Goal: Task Accomplishment & Management: Manage account settings

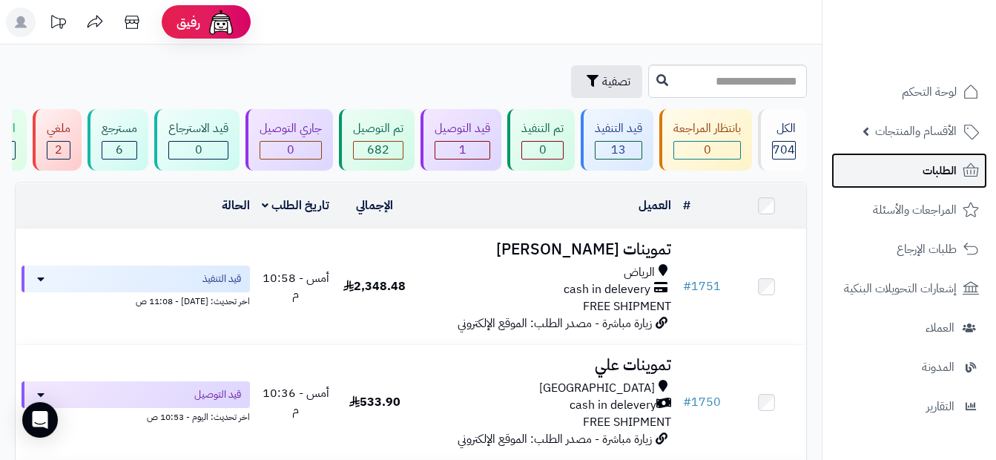
click at [952, 161] on span "الطلبات" at bounding box center [939, 170] width 34 height 21
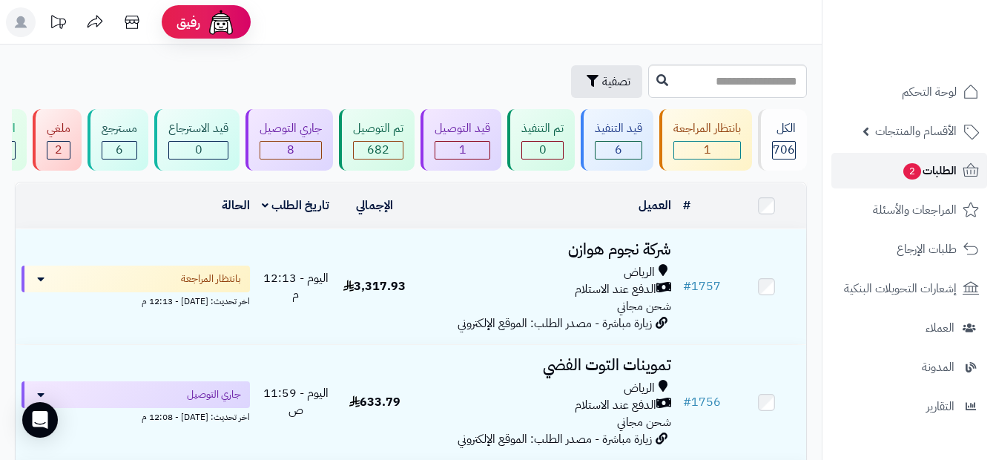
click at [951, 154] on link "الطلبات 2" at bounding box center [909, 171] width 156 height 36
click at [947, 165] on span "الطلبات 2" at bounding box center [929, 170] width 55 height 21
click at [931, 173] on span "الطلبات 2" at bounding box center [929, 170] width 55 height 21
click at [949, 173] on span "الطلبات 2" at bounding box center [929, 170] width 55 height 21
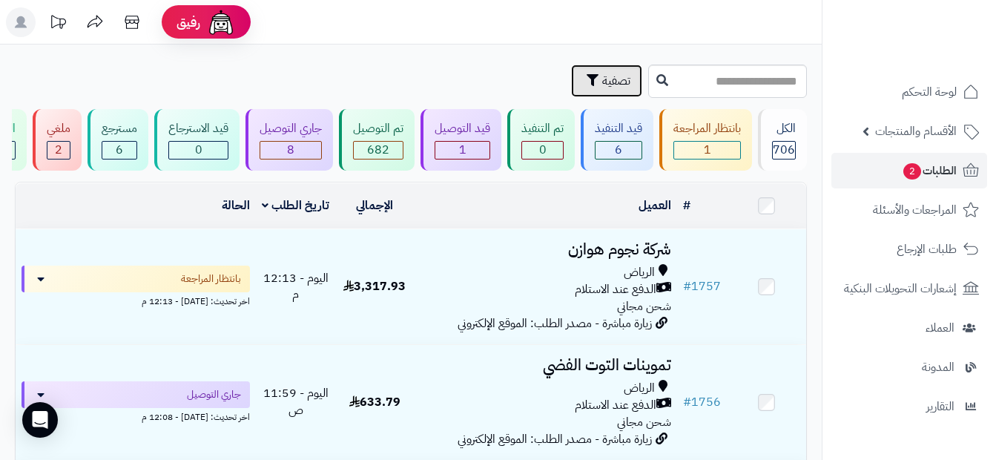
click at [571, 75] on button "تصفية" at bounding box center [606, 81] width 71 height 33
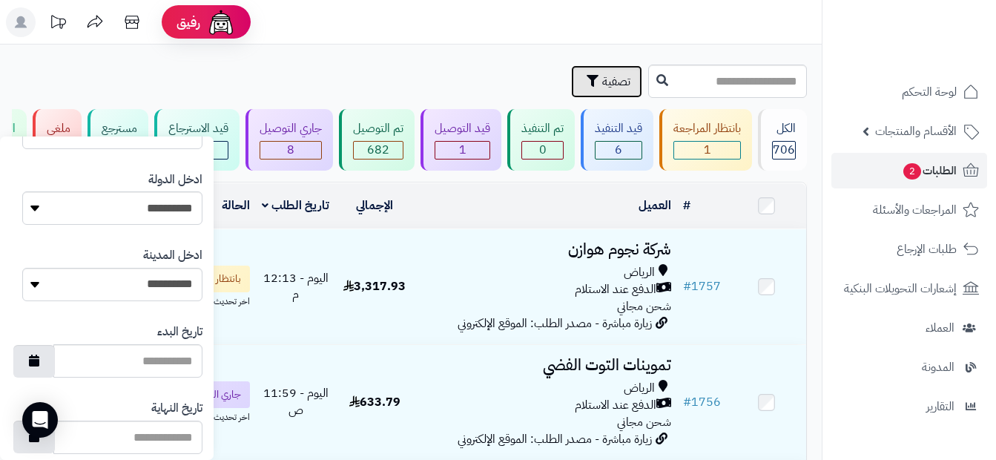
scroll to position [871, 0]
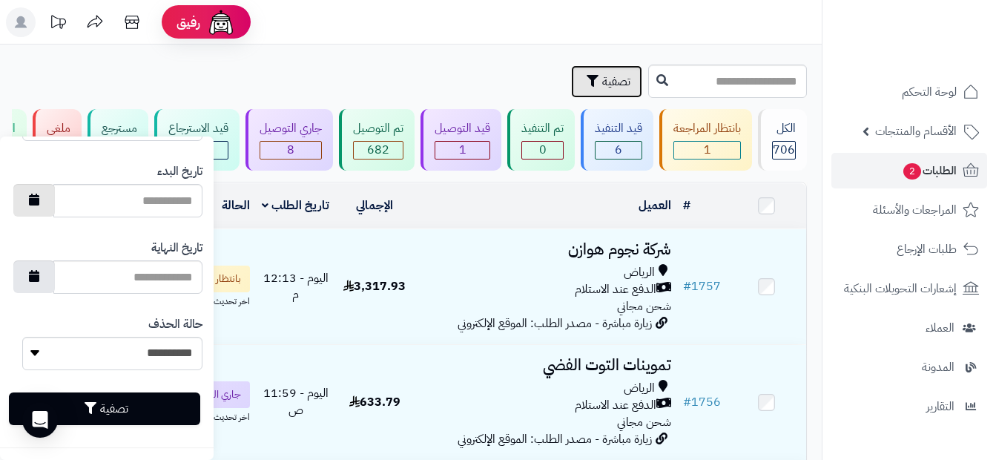
click at [41, 208] on button "button" at bounding box center [34, 200] width 42 height 33
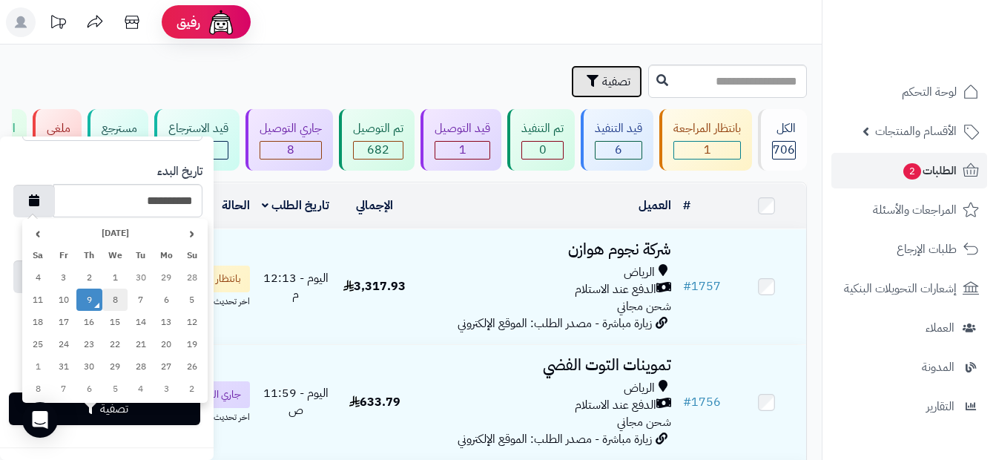
click at [109, 298] on td "8" at bounding box center [115, 299] width 26 height 22
type input "**********"
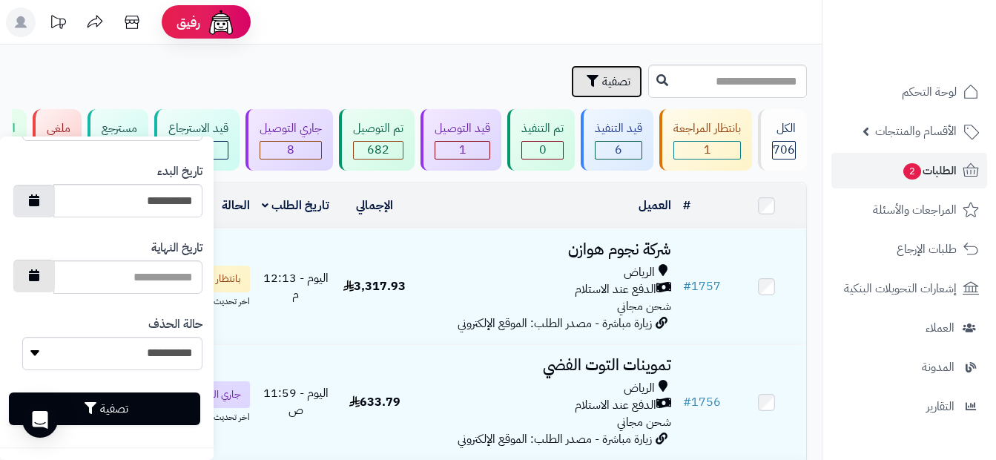
click at [52, 275] on button "button" at bounding box center [34, 276] width 42 height 33
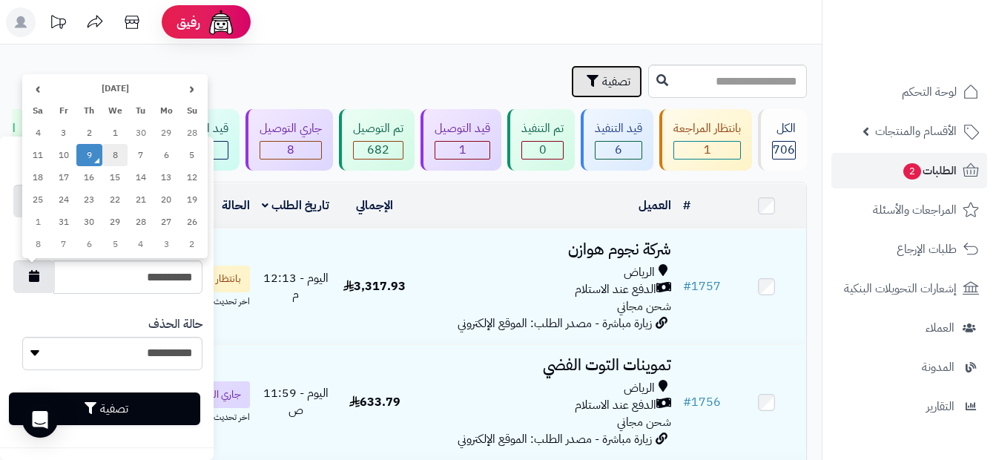
click at [110, 161] on td "8" at bounding box center [115, 155] width 26 height 22
type input "**********"
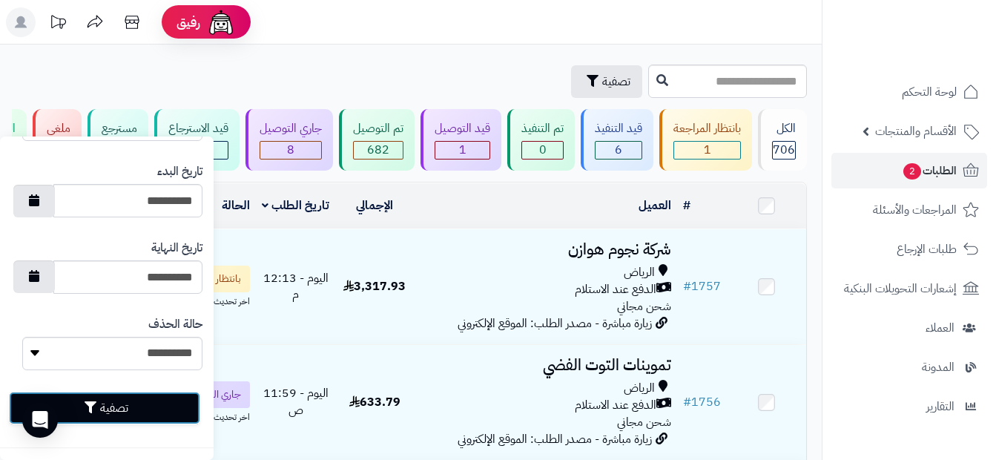
click at [140, 414] on button "تصفية" at bounding box center [104, 407] width 191 height 33
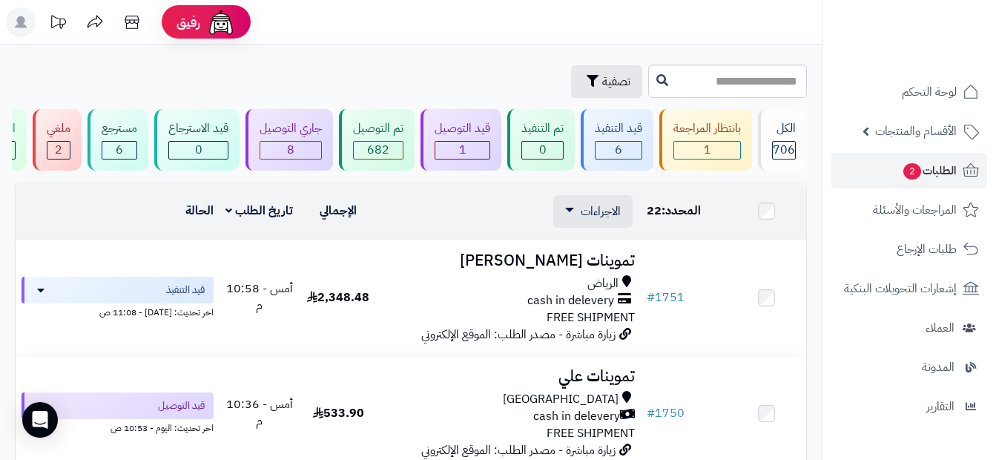
click at [776, 222] on td at bounding box center [766, 211] width 79 height 56
click at [774, 225] on td at bounding box center [766, 211] width 79 height 56
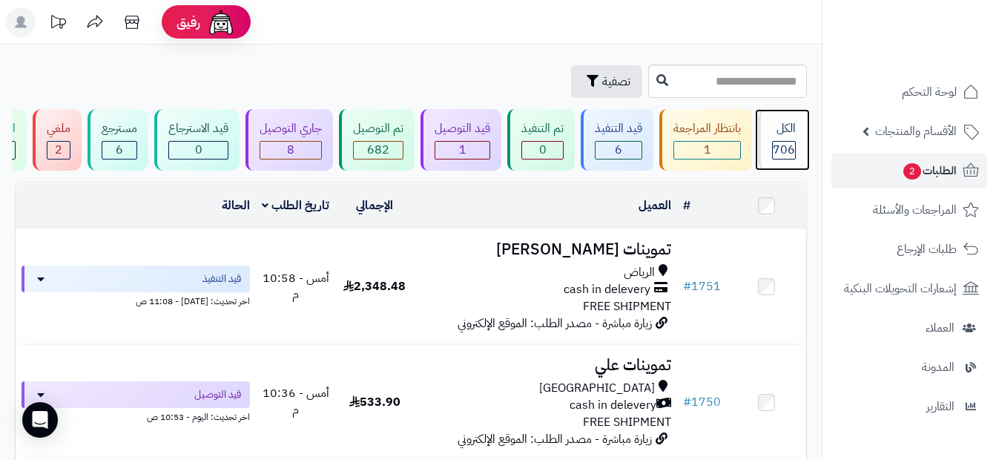
click at [790, 139] on div "الكل 706" at bounding box center [782, 140] width 49 height 62
click at [936, 176] on span "الطلبات 2" at bounding box center [929, 170] width 55 height 21
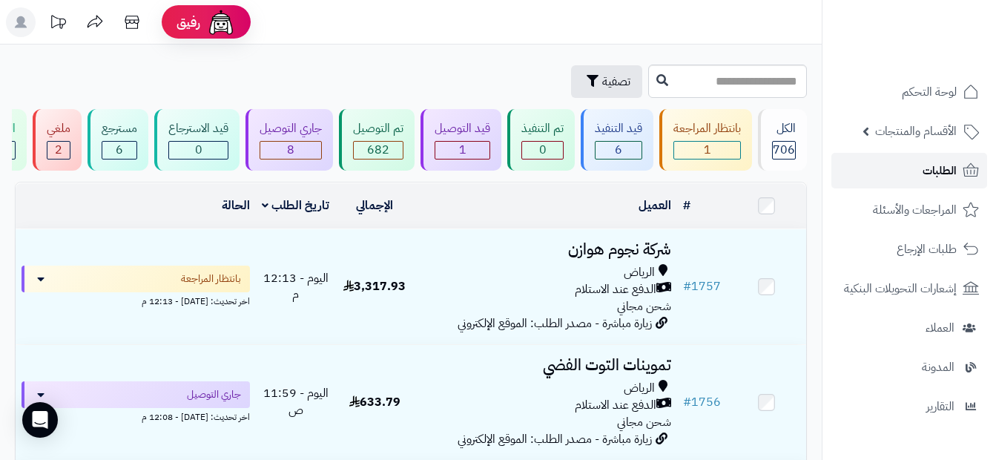
click at [916, 169] on link "الطلبات" at bounding box center [909, 171] width 156 height 36
click at [965, 172] on icon at bounding box center [971, 171] width 18 height 18
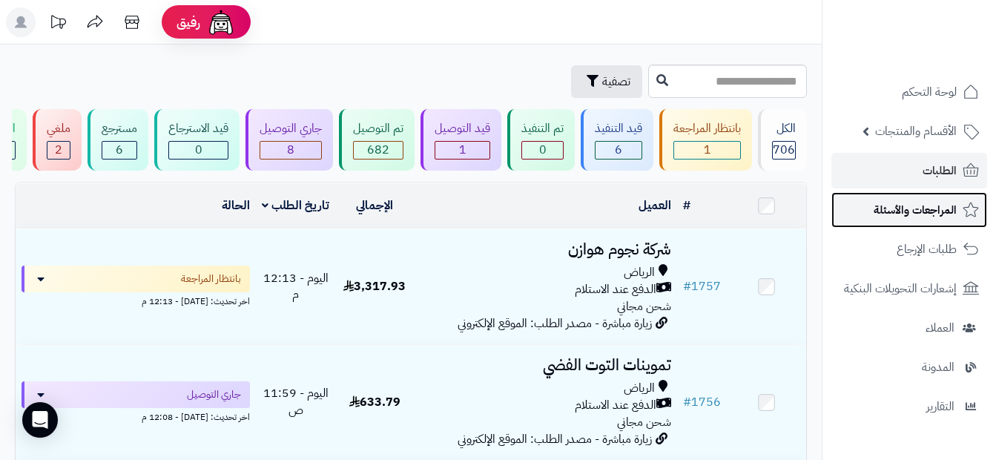
click at [942, 216] on span "المراجعات والأسئلة" at bounding box center [914, 209] width 83 height 21
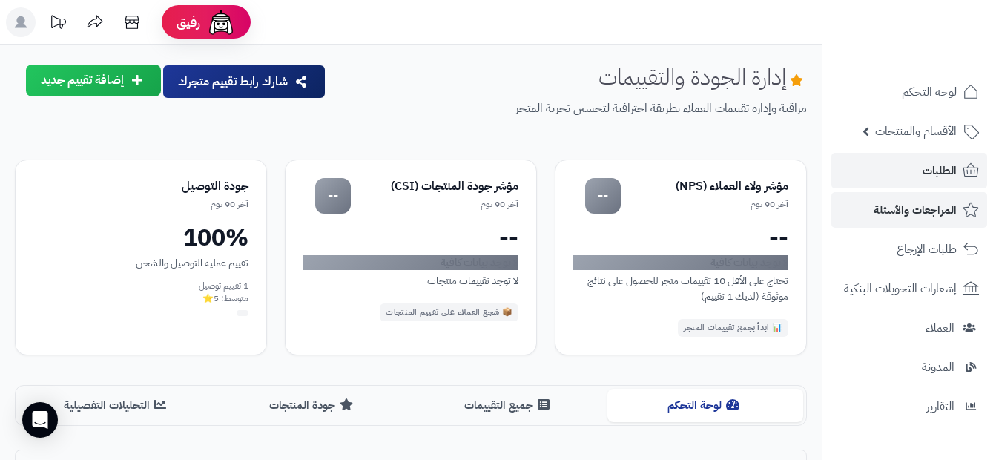
click at [940, 182] on link "الطلبات" at bounding box center [909, 171] width 156 height 36
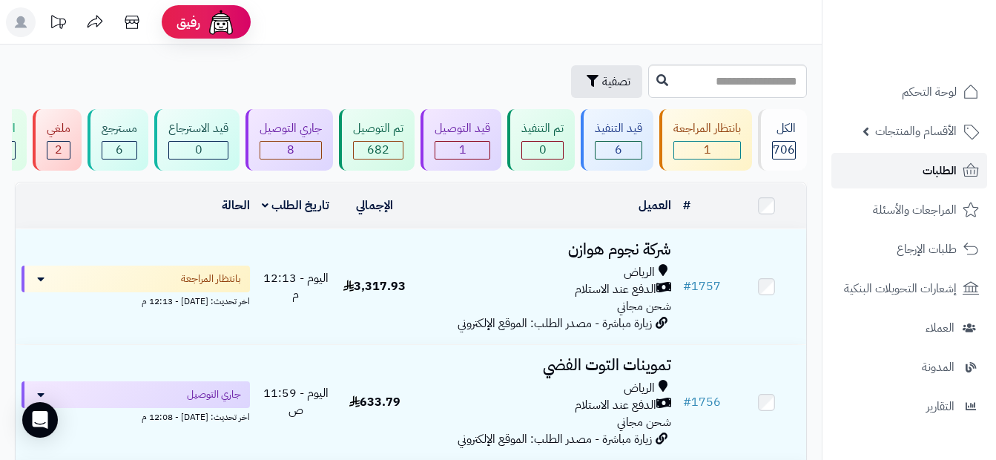
click at [902, 182] on link "الطلبات" at bounding box center [909, 171] width 156 height 36
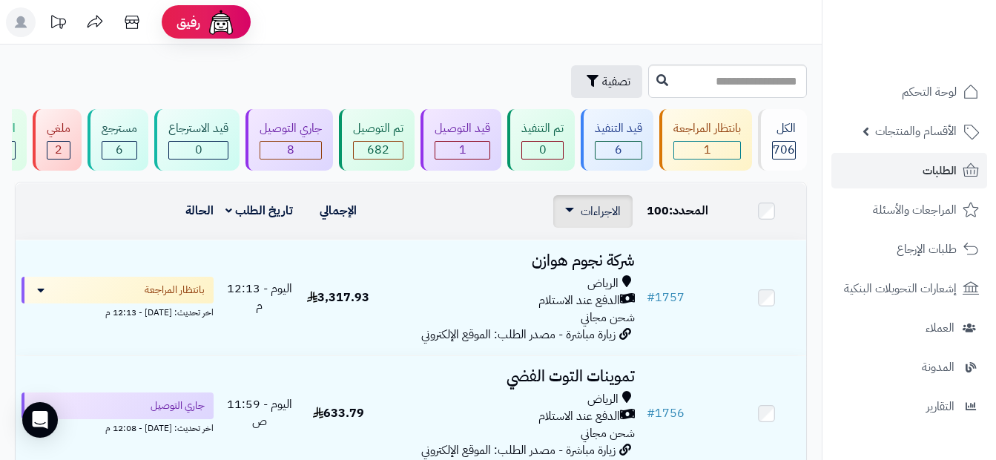
click at [563, 224] on div "الاجراءات طباعة قائمة الشحن طباعة فواتير الطلبات طباعة بوليصة الشحن تصدير الى م…" at bounding box center [592, 211] width 79 height 33
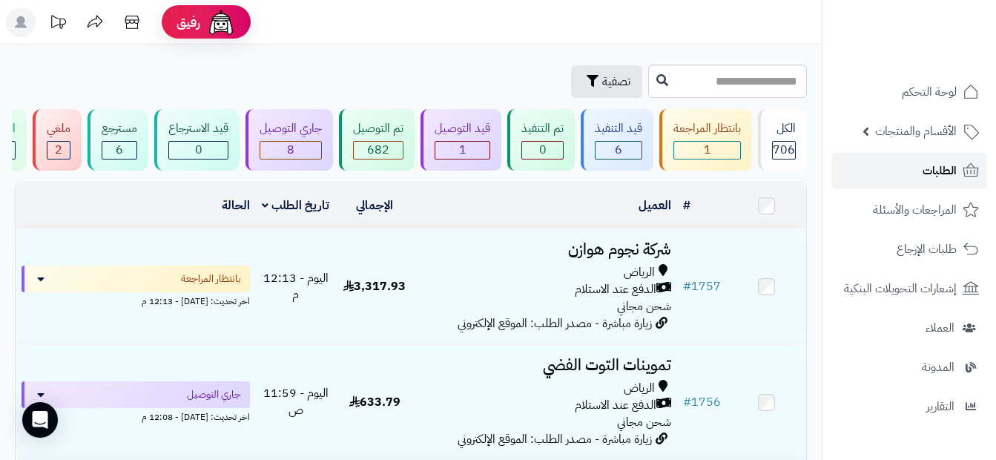
click at [953, 170] on span "الطلبات" at bounding box center [939, 170] width 34 height 21
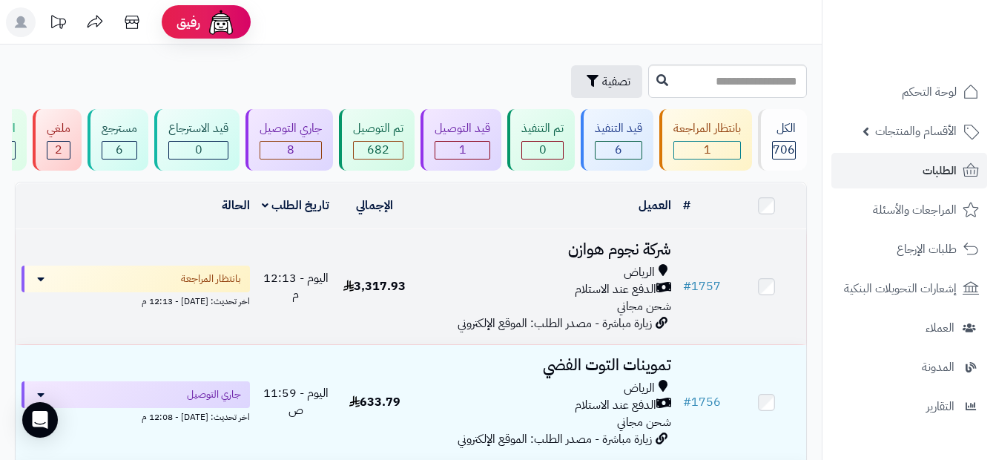
click at [566, 296] on div "الدفع عند الاستلام" at bounding box center [545, 289] width 251 height 17
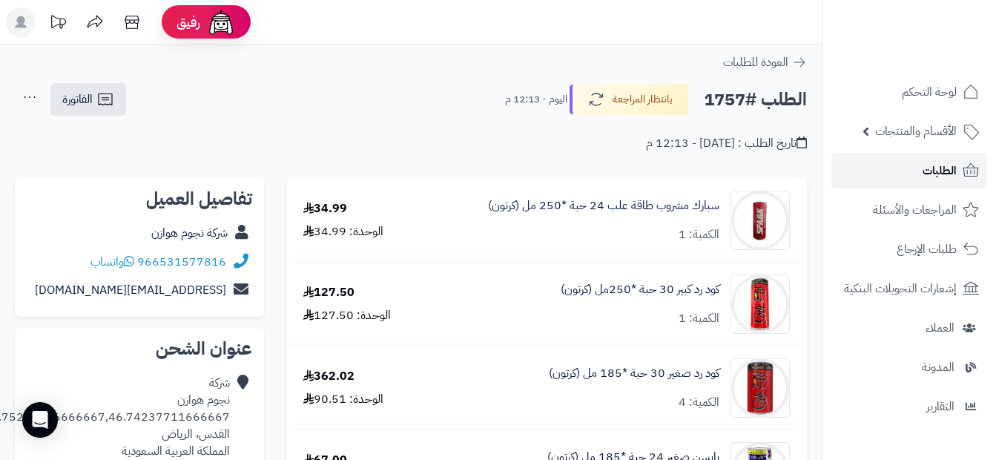
click at [893, 172] on link "الطلبات" at bounding box center [909, 171] width 156 height 36
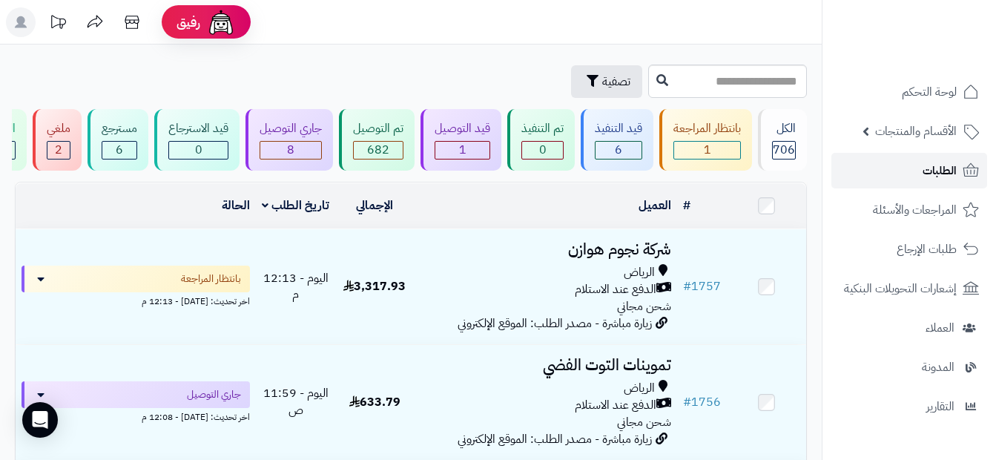
click at [925, 180] on span "الطلبات" at bounding box center [939, 170] width 34 height 21
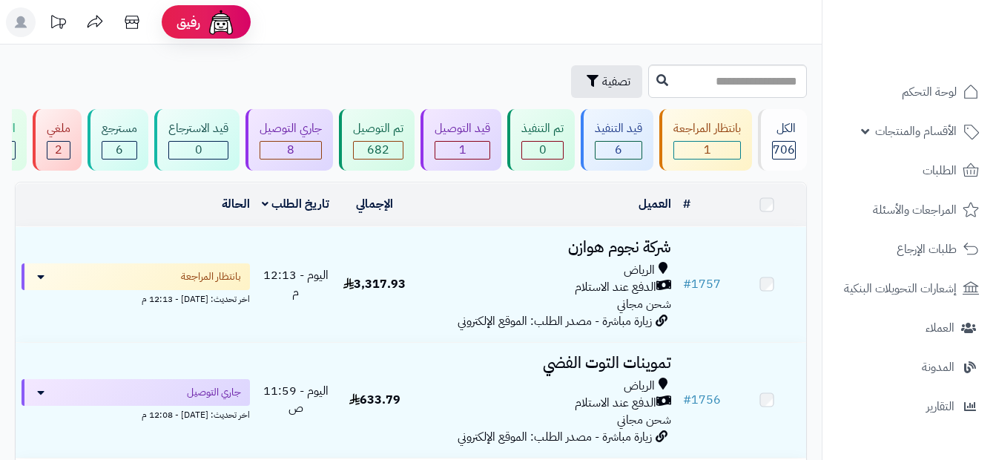
click at [925, 180] on span "الطلبات" at bounding box center [939, 170] width 34 height 21
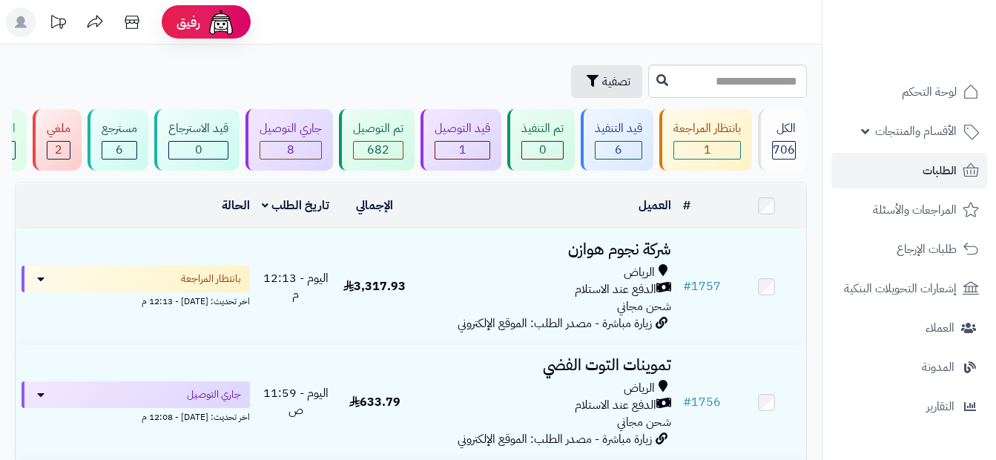
drag, startPoint x: 0, startPoint y: 0, endPoint x: 925, endPoint y: 180, distance: 942.0
click at [925, 180] on span "الطلبات" at bounding box center [939, 170] width 34 height 21
click at [795, 145] on div "706" at bounding box center [784, 150] width 24 height 19
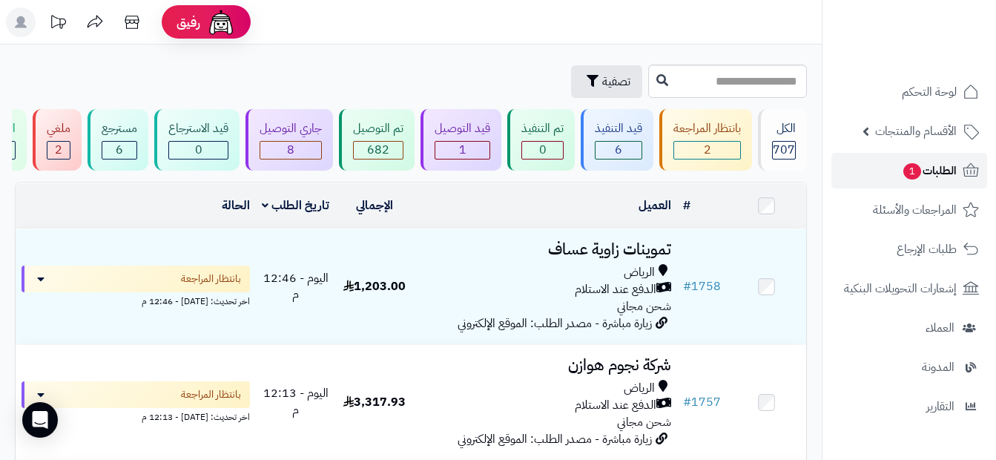
click at [929, 175] on span "الطلبات 1" at bounding box center [929, 170] width 55 height 21
click at [947, 176] on span "الطلبات 1" at bounding box center [929, 170] width 55 height 21
click at [928, 165] on span "الطلبات 1" at bounding box center [929, 170] width 55 height 21
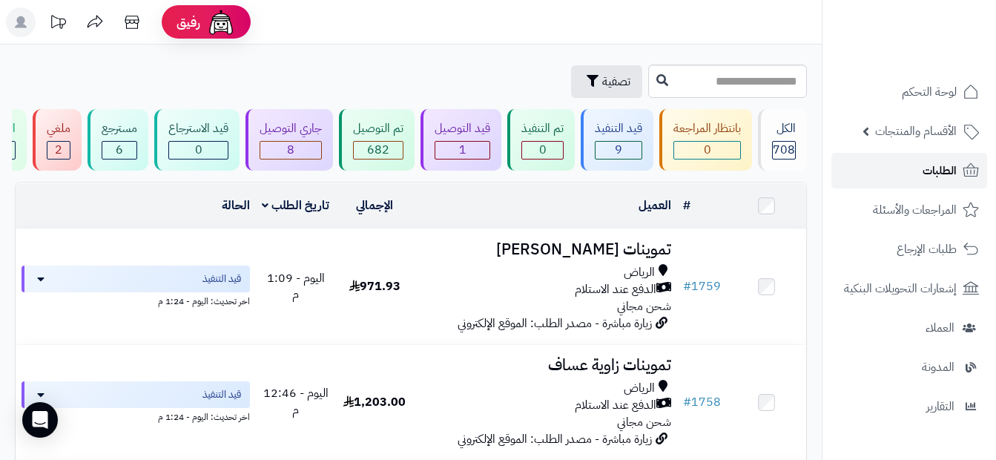
click at [893, 171] on link "الطلبات" at bounding box center [909, 171] width 156 height 36
click at [885, 162] on link "الطلبات" at bounding box center [909, 171] width 156 height 36
click at [770, 223] on td at bounding box center [766, 205] width 79 height 45
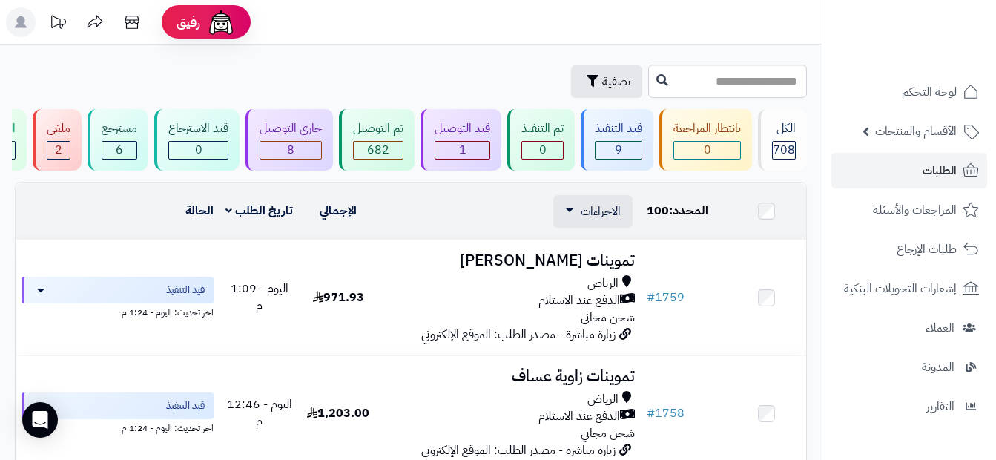
click at [765, 211] on td at bounding box center [766, 211] width 79 height 56
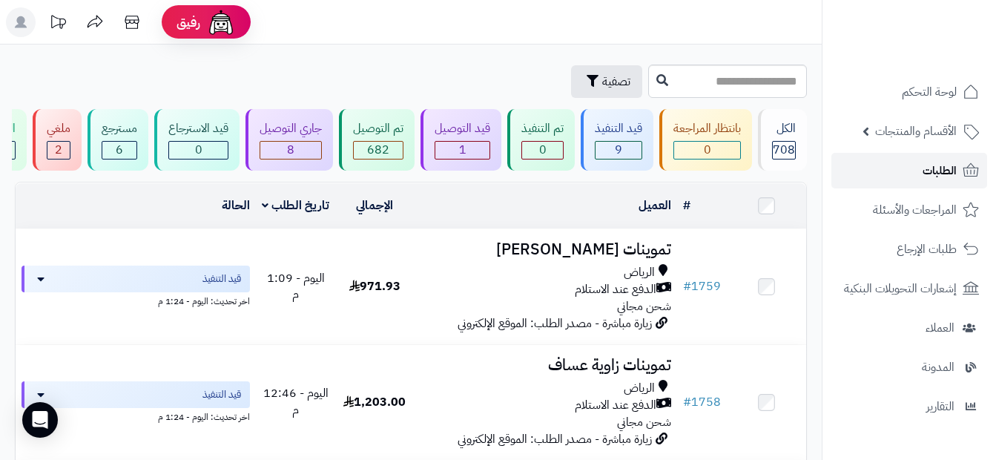
click at [897, 181] on link "الطلبات" at bounding box center [909, 171] width 156 height 36
click at [960, 180] on link "الطلبات" at bounding box center [909, 171] width 156 height 36
click at [792, 146] on span "708" at bounding box center [784, 150] width 22 height 18
click at [867, 126] on link "الأقسام والمنتجات" at bounding box center [909, 131] width 156 height 36
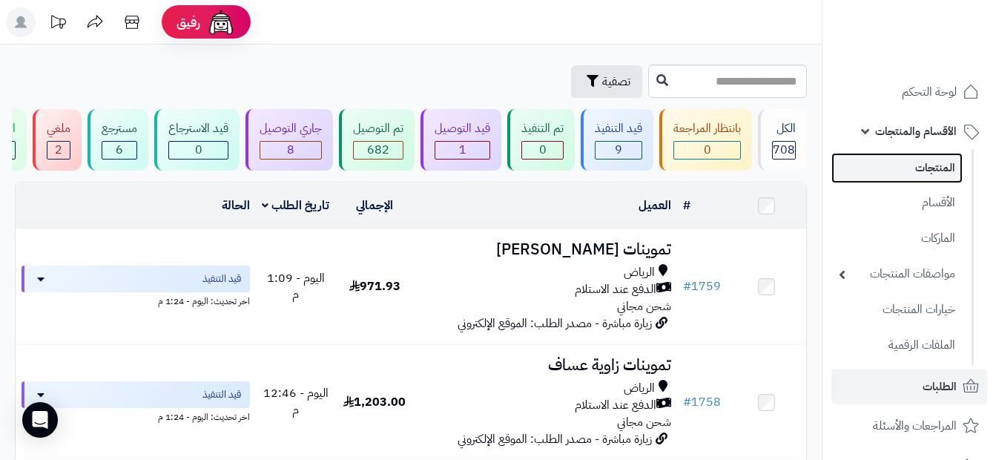
click at [934, 166] on link "المنتجات" at bounding box center [896, 168] width 131 height 30
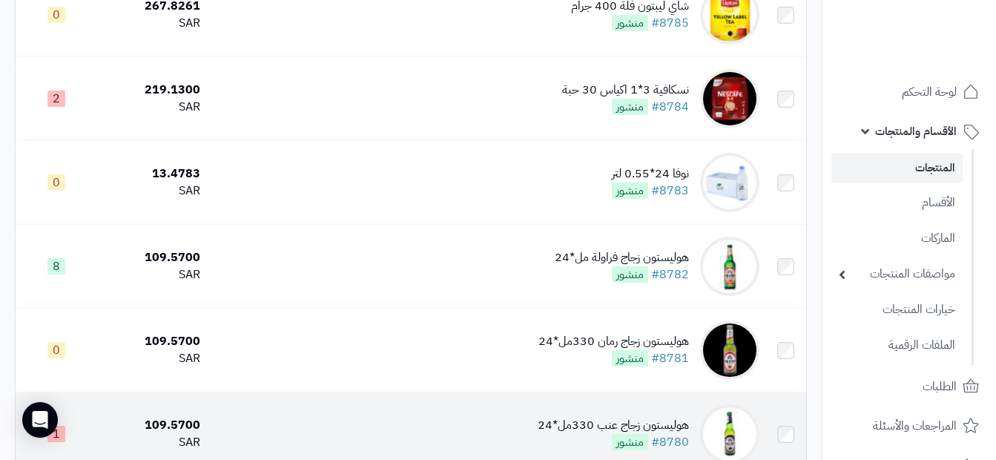
scroll to position [1112, 0]
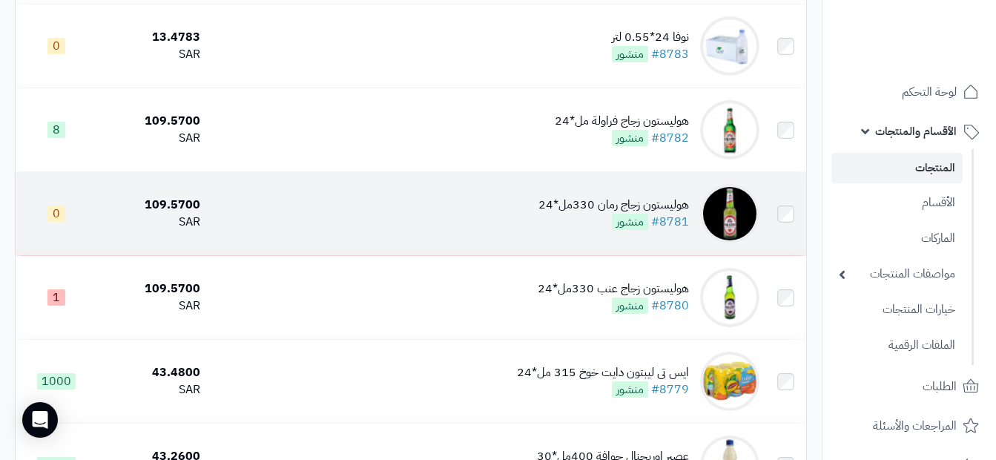
click at [406, 217] on td "هوليستون زجاج رمان 330مل*24 #8781 منشور" at bounding box center [485, 213] width 559 height 83
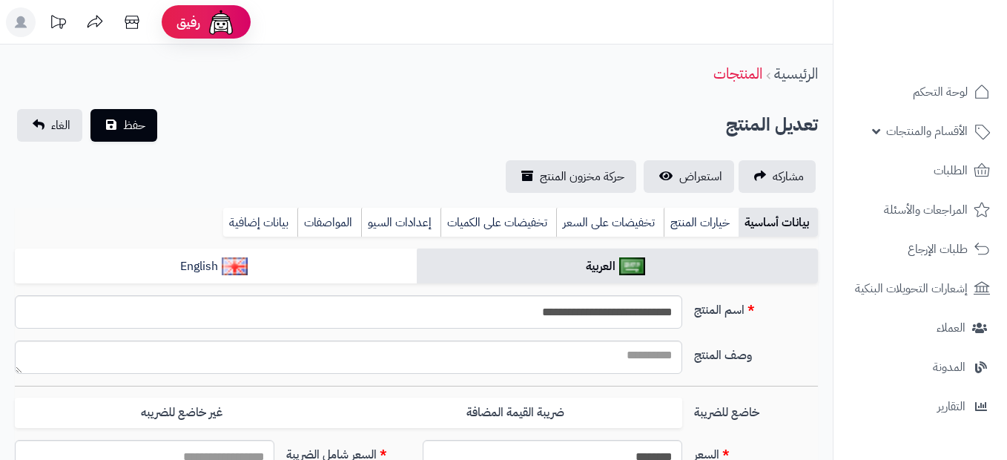
type input "******"
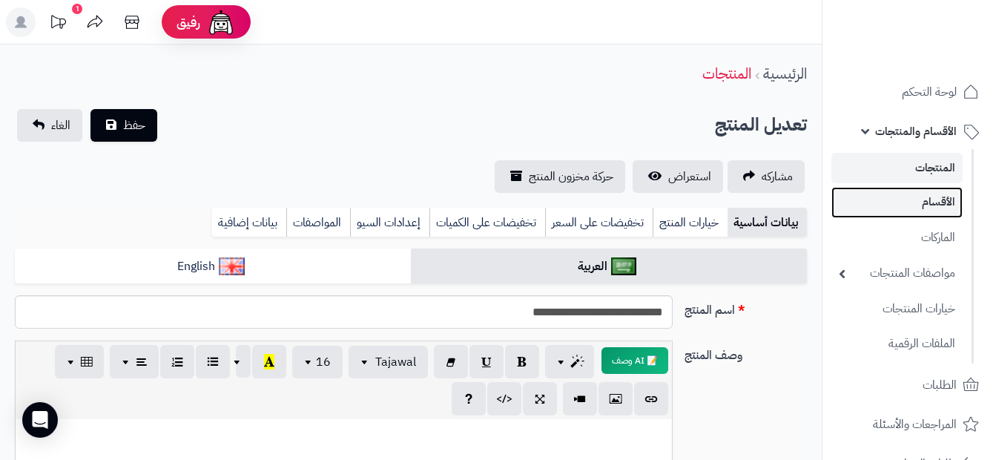
click at [901, 203] on link "الأقسام" at bounding box center [896, 202] width 131 height 30
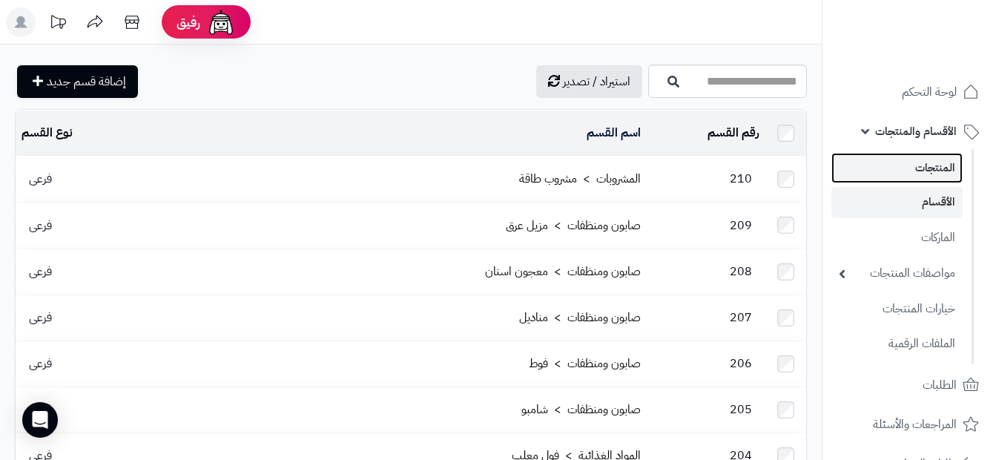
click at [918, 161] on link "المنتجات" at bounding box center [896, 168] width 131 height 30
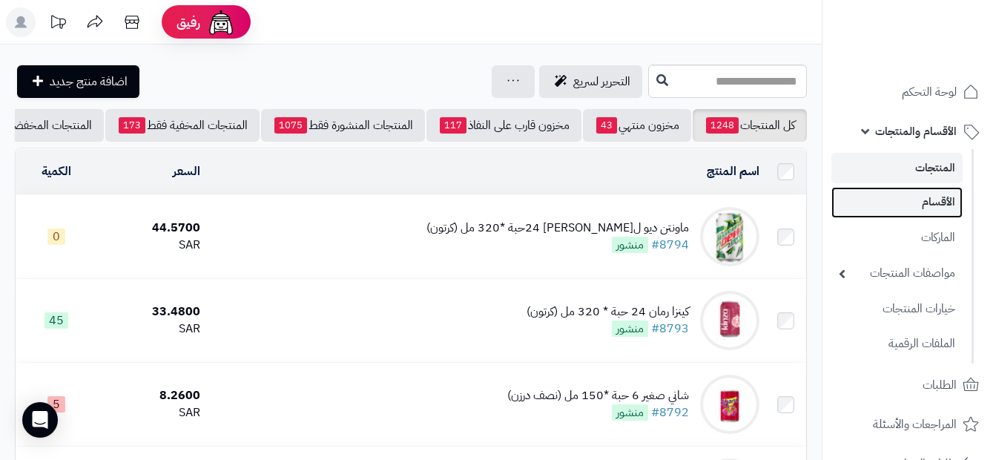
click at [944, 213] on link "الأقسام" at bounding box center [896, 202] width 131 height 30
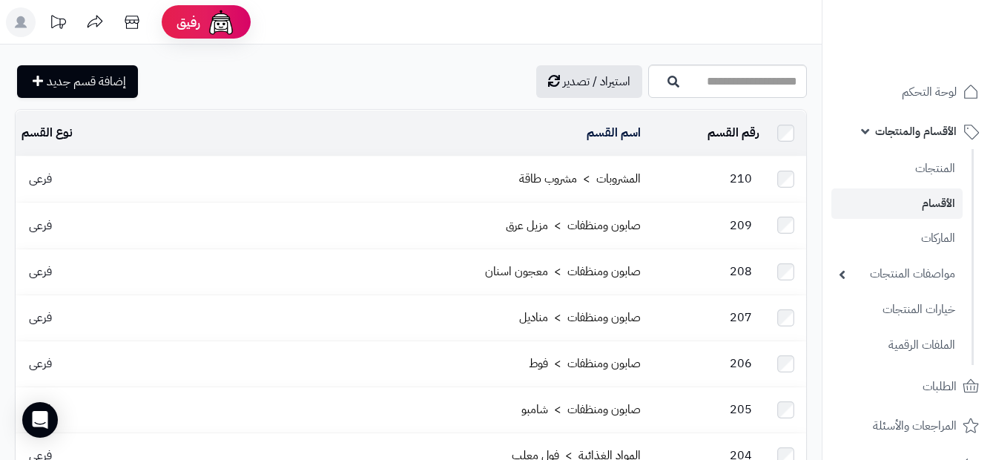
click at [930, 210] on link "الأقسام" at bounding box center [896, 203] width 131 height 30
click at [950, 246] on link "الماركات" at bounding box center [896, 237] width 131 height 30
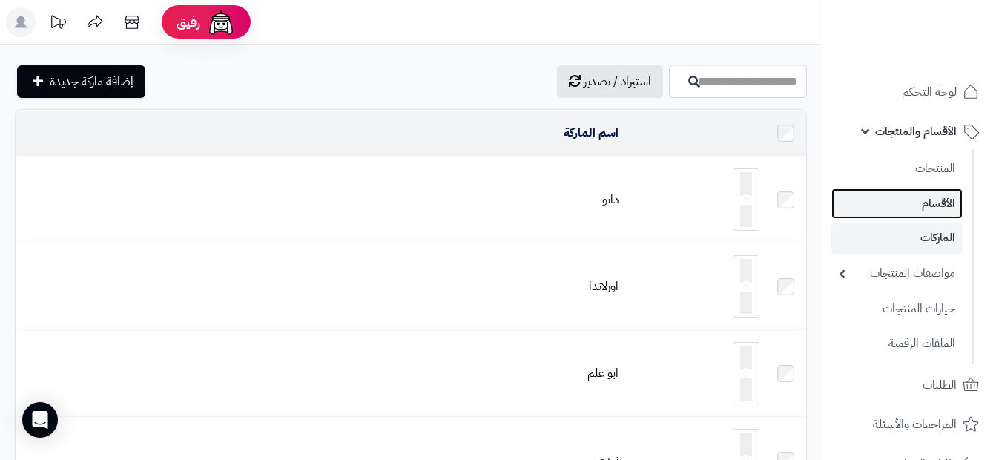
click at [899, 207] on link "الأقسام" at bounding box center [896, 203] width 131 height 30
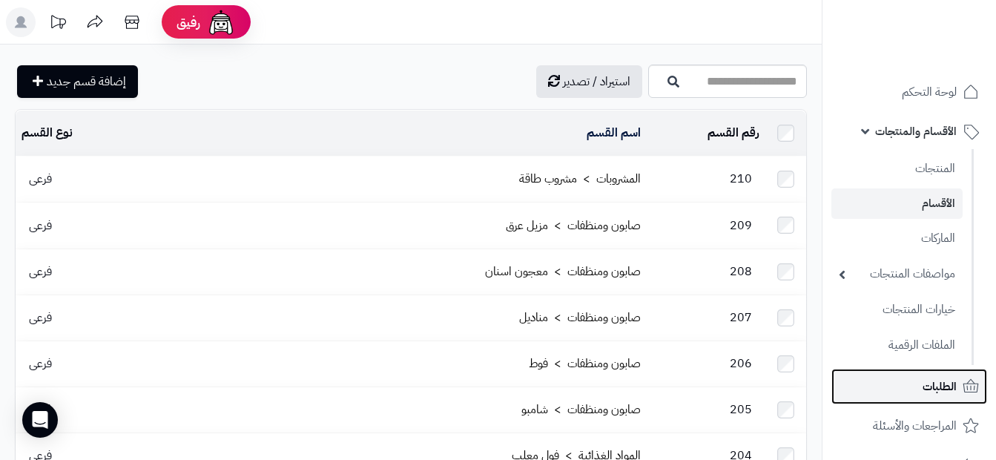
click at [919, 380] on link "الطلبات" at bounding box center [909, 387] width 156 height 36
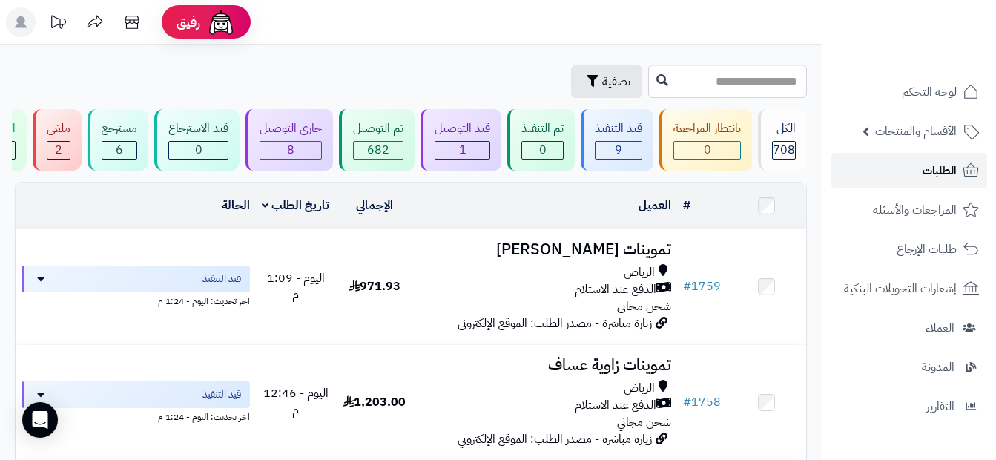
click at [936, 165] on span "الطلبات" at bounding box center [939, 170] width 34 height 21
click at [914, 162] on link "الطلبات" at bounding box center [909, 171] width 156 height 36
click at [936, 177] on span "الطلبات" at bounding box center [939, 170] width 34 height 21
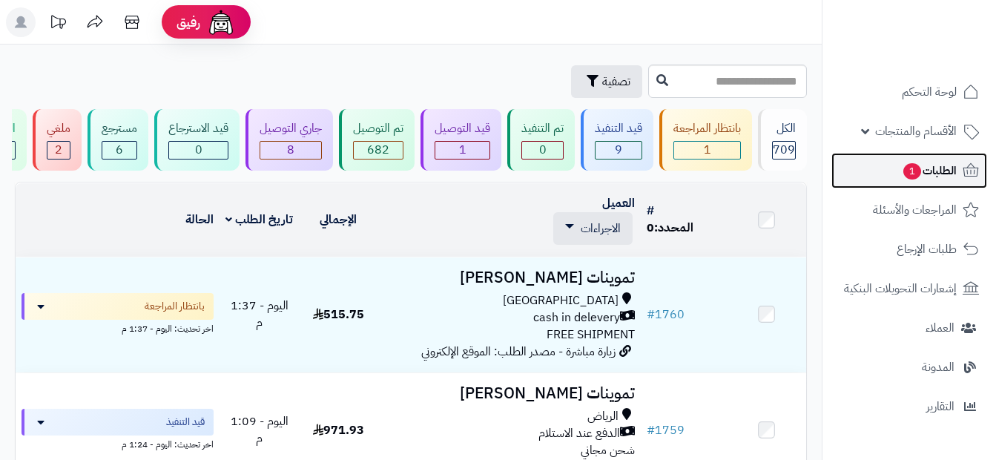
drag, startPoint x: 0, startPoint y: 0, endPoint x: 936, endPoint y: 177, distance: 953.1
click at [936, 177] on span "الطلبات 1" at bounding box center [929, 170] width 55 height 21
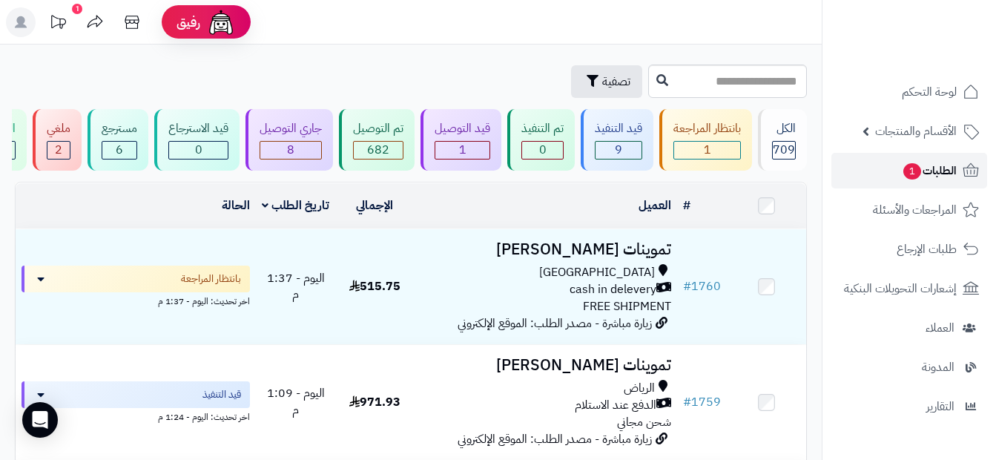
click at [950, 168] on span "الطلبات 1" at bounding box center [929, 170] width 55 height 21
click at [571, 69] on button "تصفية" at bounding box center [606, 81] width 71 height 33
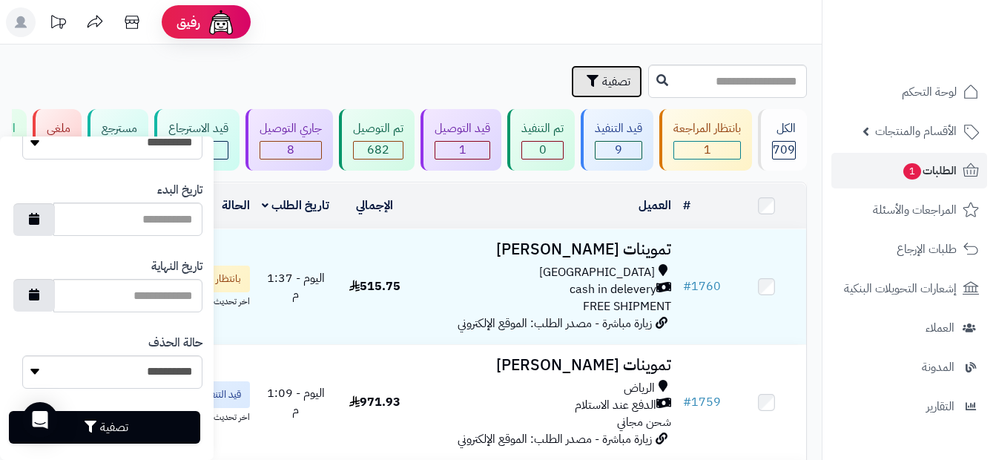
scroll to position [871, 0]
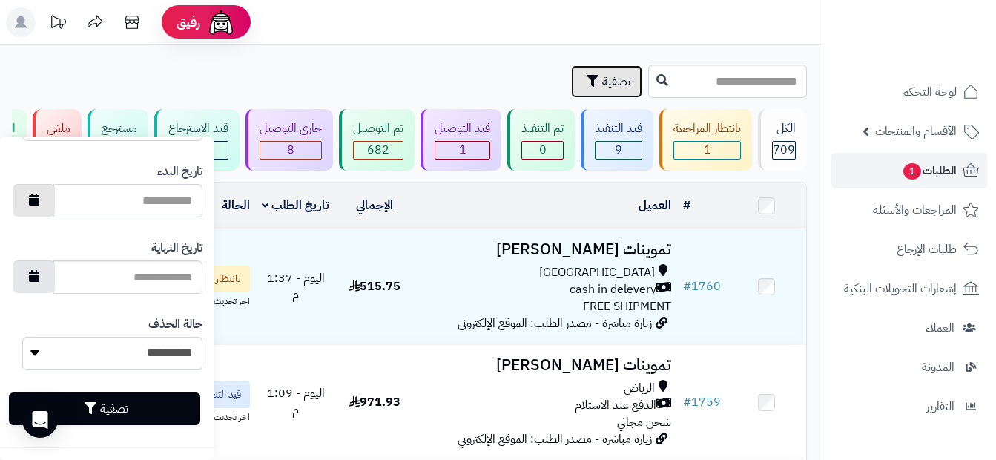
click at [36, 207] on button "button" at bounding box center [34, 200] width 42 height 33
type input "**********"
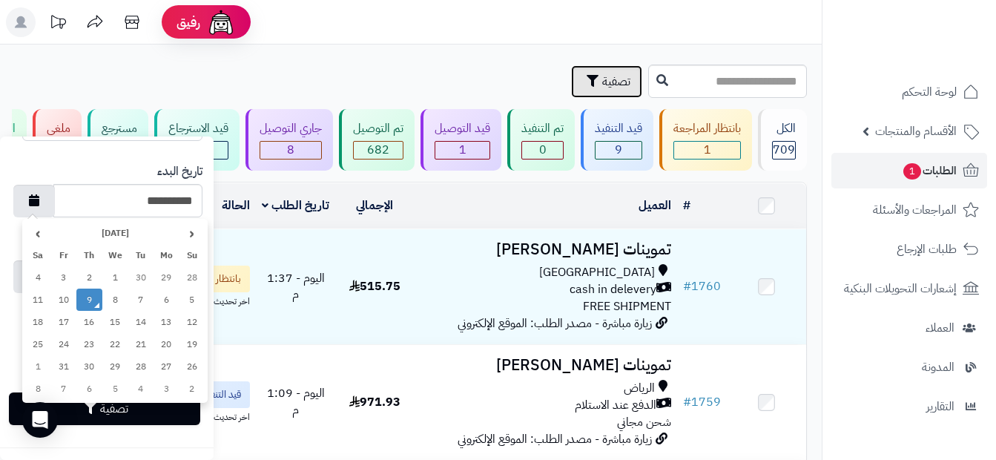
click at [92, 303] on td "9" at bounding box center [89, 299] width 26 height 22
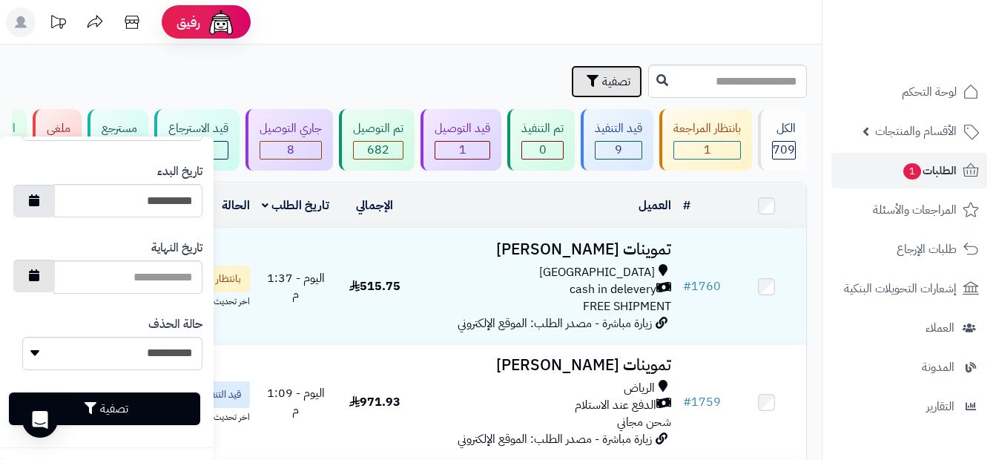
click at [36, 275] on button "button" at bounding box center [34, 276] width 42 height 33
type input "**********"
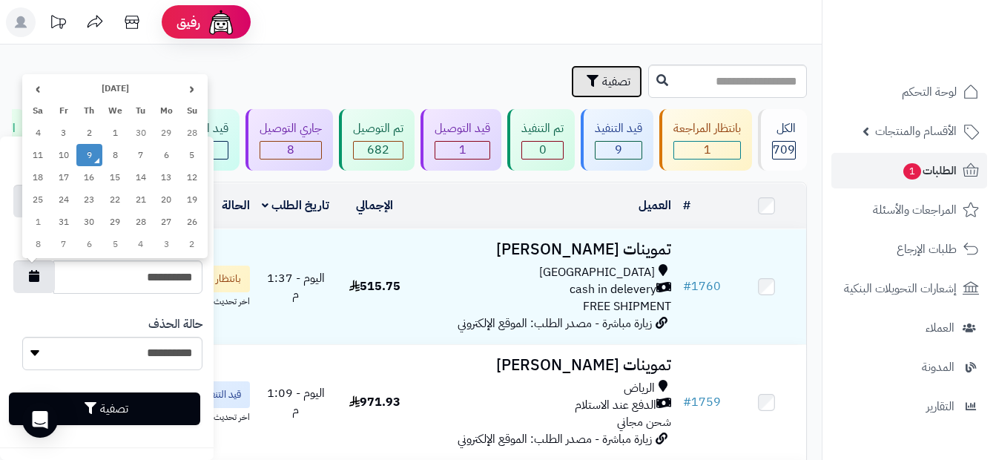
click at [88, 158] on td "9" at bounding box center [89, 155] width 26 height 22
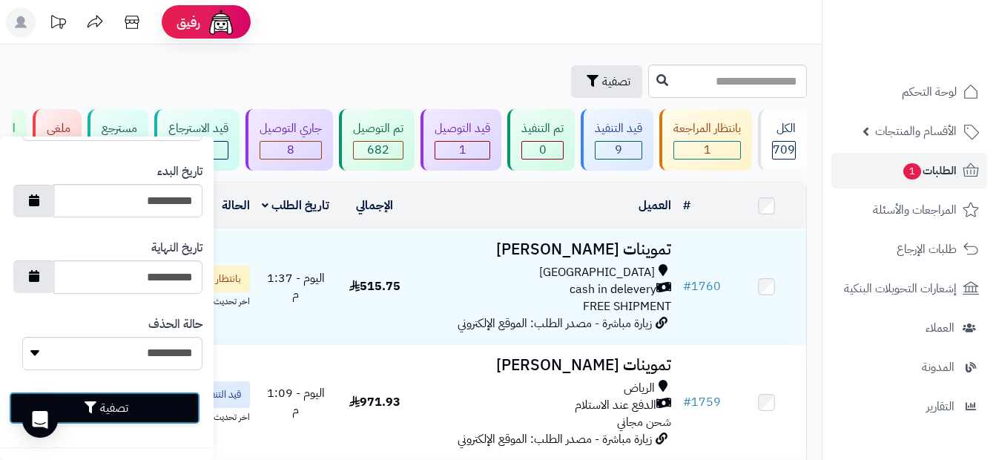
click at [113, 412] on button "تصفية" at bounding box center [104, 407] width 191 height 33
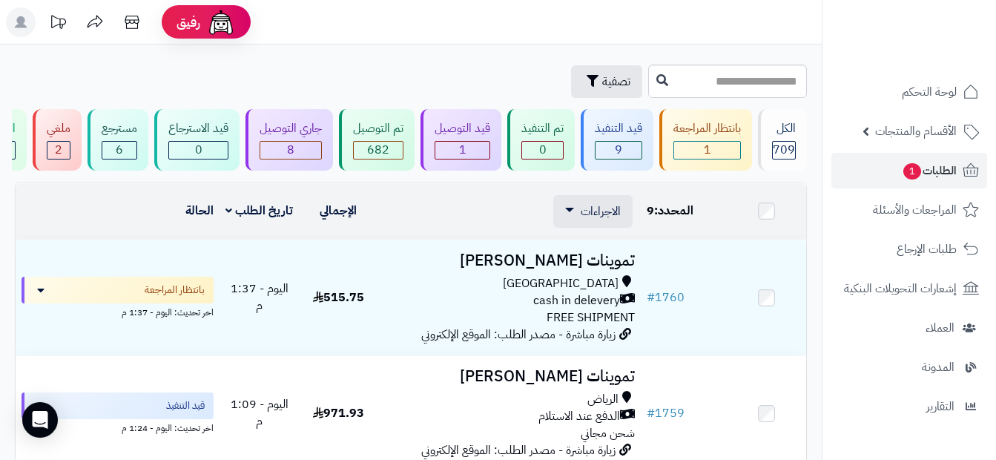
click at [759, 231] on td at bounding box center [766, 211] width 79 height 56
click at [779, 227] on td at bounding box center [766, 211] width 79 height 56
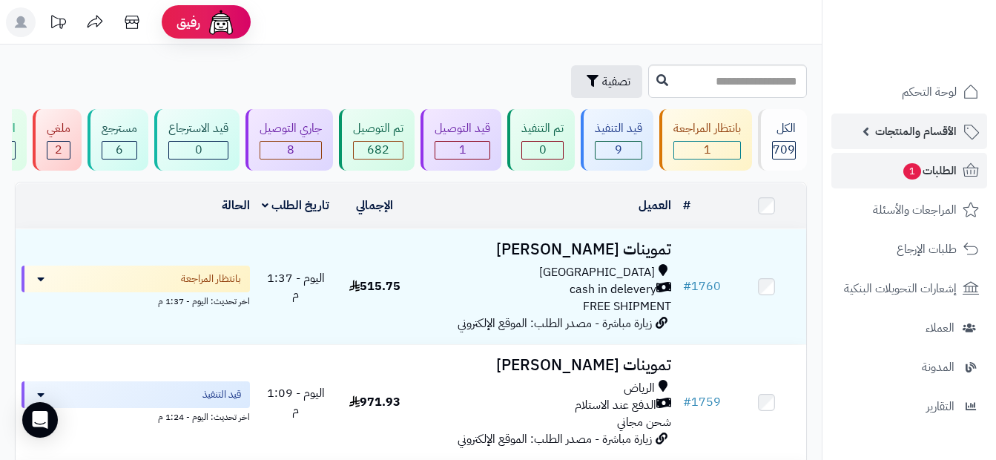
click at [936, 137] on span "الأقسام والمنتجات" at bounding box center [916, 131] width 82 height 21
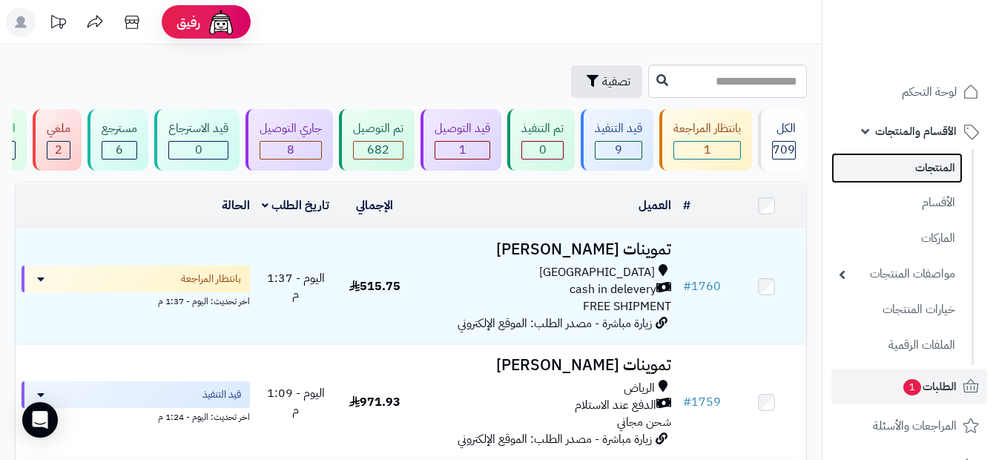
click at [934, 158] on link "المنتجات" at bounding box center [896, 168] width 131 height 30
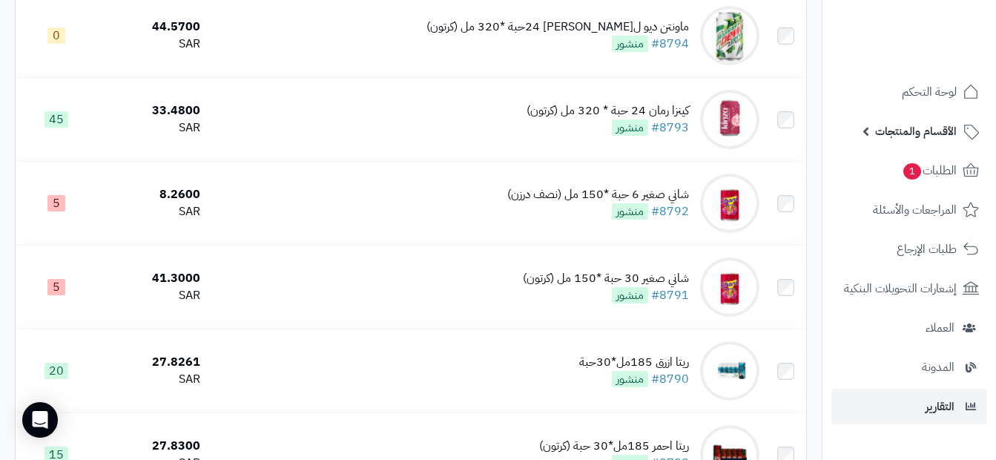
scroll to position [222, 0]
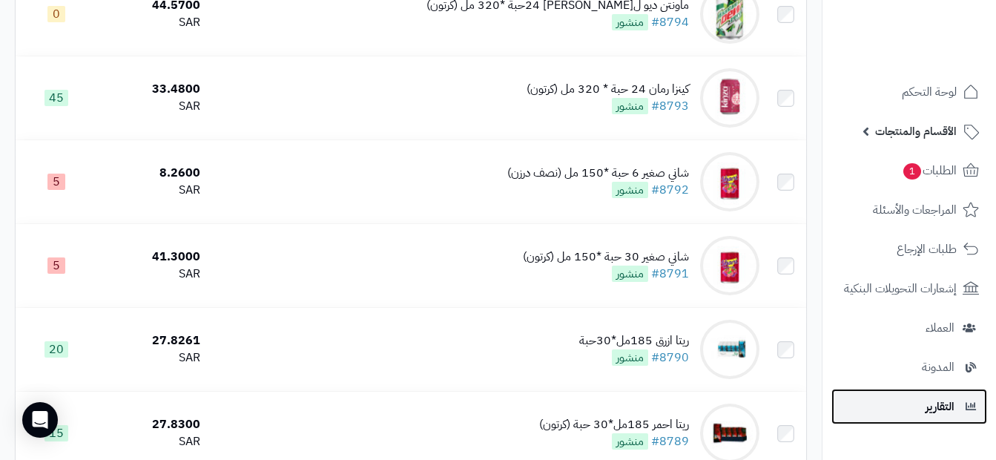
click at [945, 392] on link "التقارير" at bounding box center [909, 407] width 156 height 36
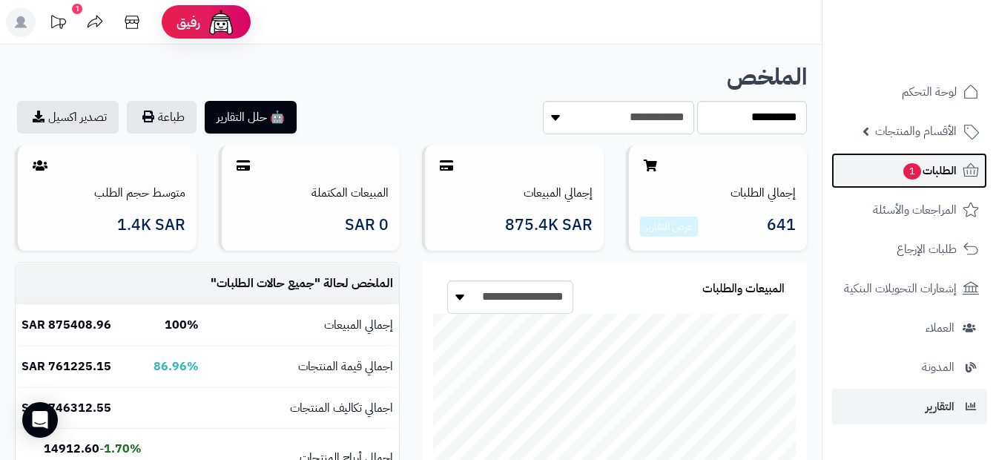
click at [924, 174] on span "الطلبات 1" at bounding box center [929, 170] width 55 height 21
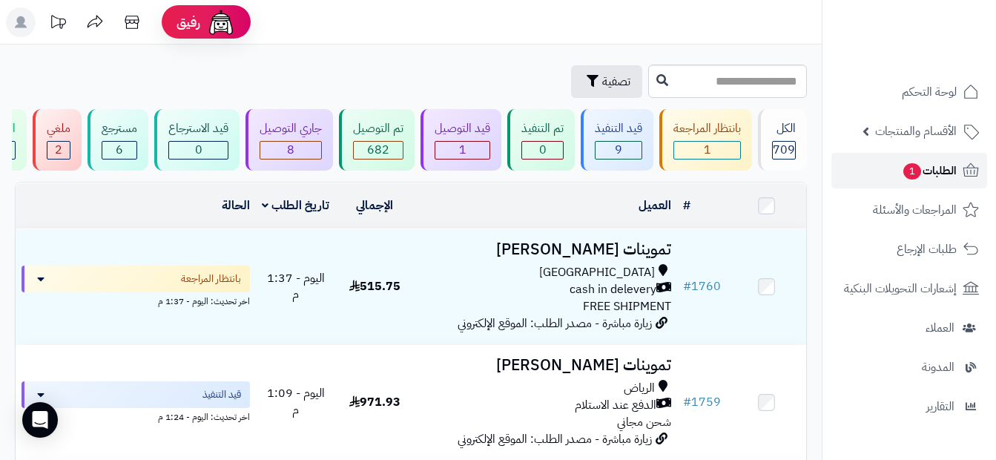
click at [951, 179] on span "الطلبات 1" at bounding box center [929, 170] width 55 height 21
